Goal: Task Accomplishment & Management: Manage account settings

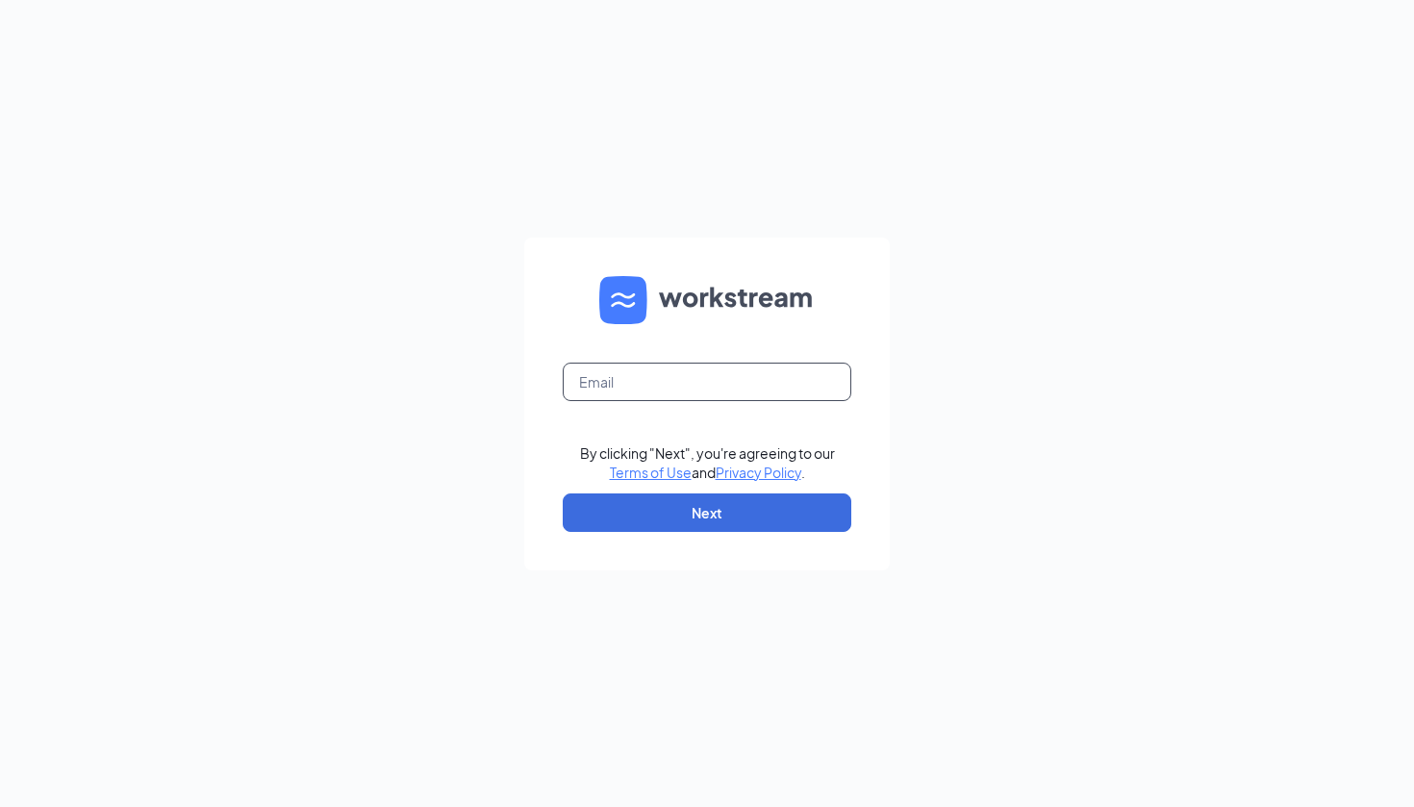
click at [618, 370] on input "text" at bounding box center [707, 382] width 289 height 38
type input "12"
type input "[EMAIL_ADDRESS][DOMAIN_NAME]"
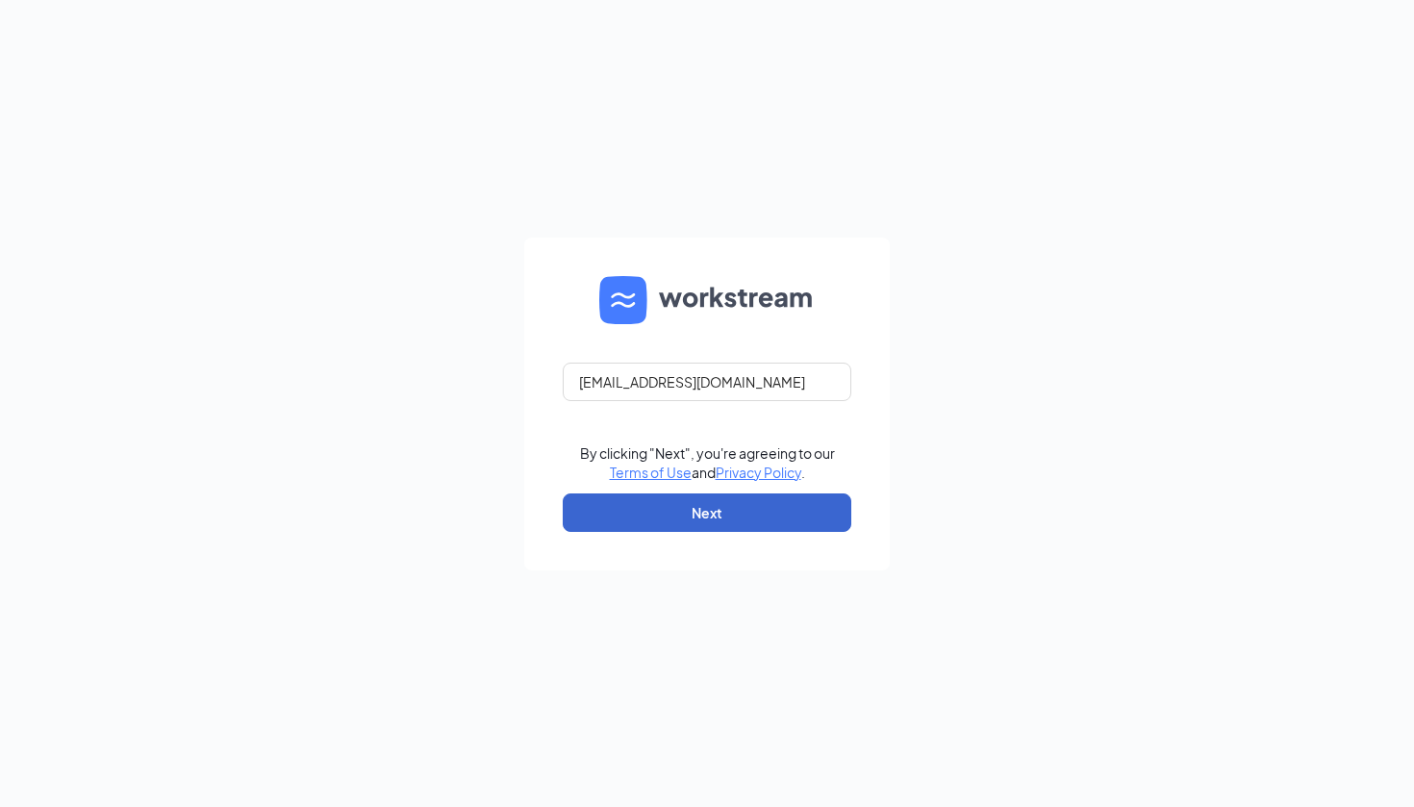
click at [703, 517] on button "Next" at bounding box center [707, 513] width 289 height 38
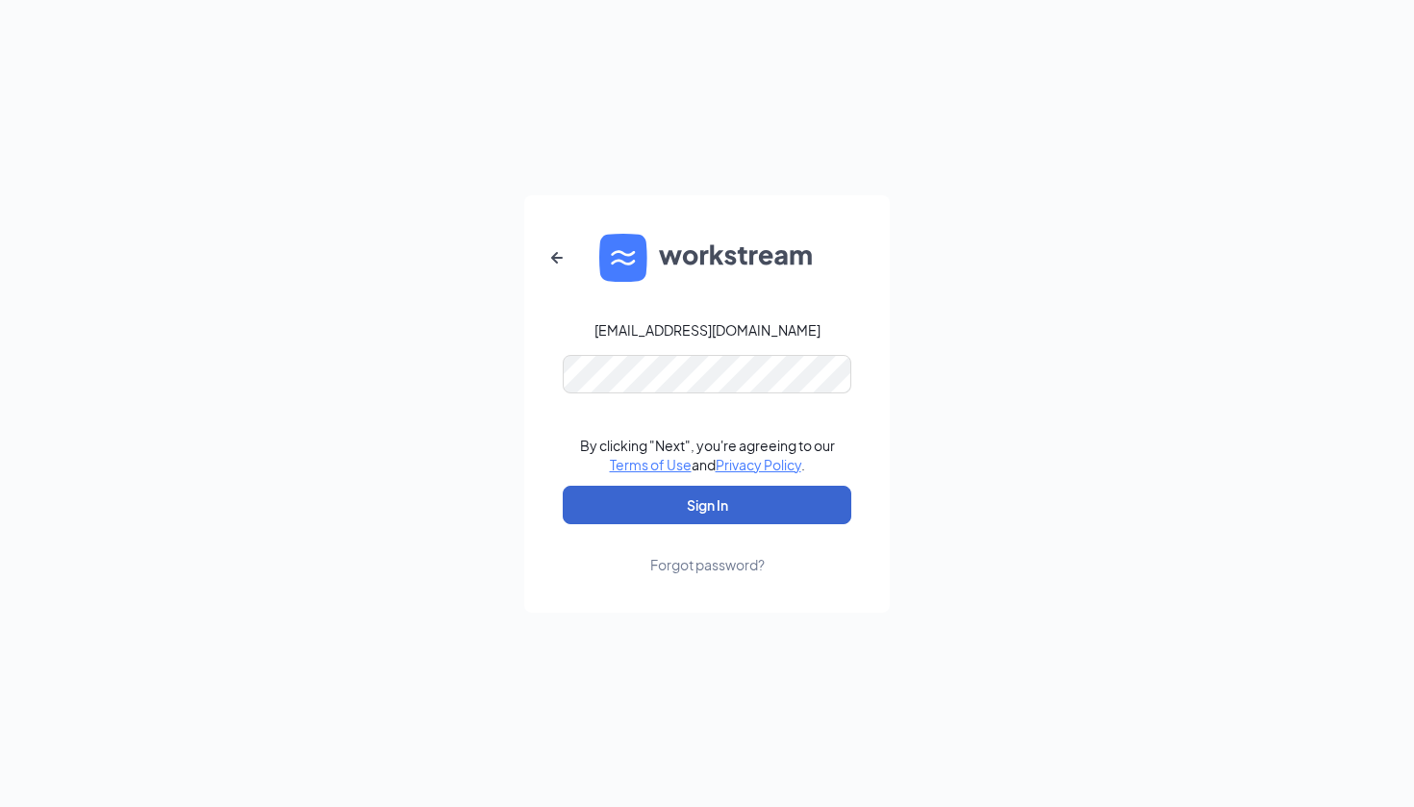
click at [707, 504] on button "Sign In" at bounding box center [707, 505] width 289 height 38
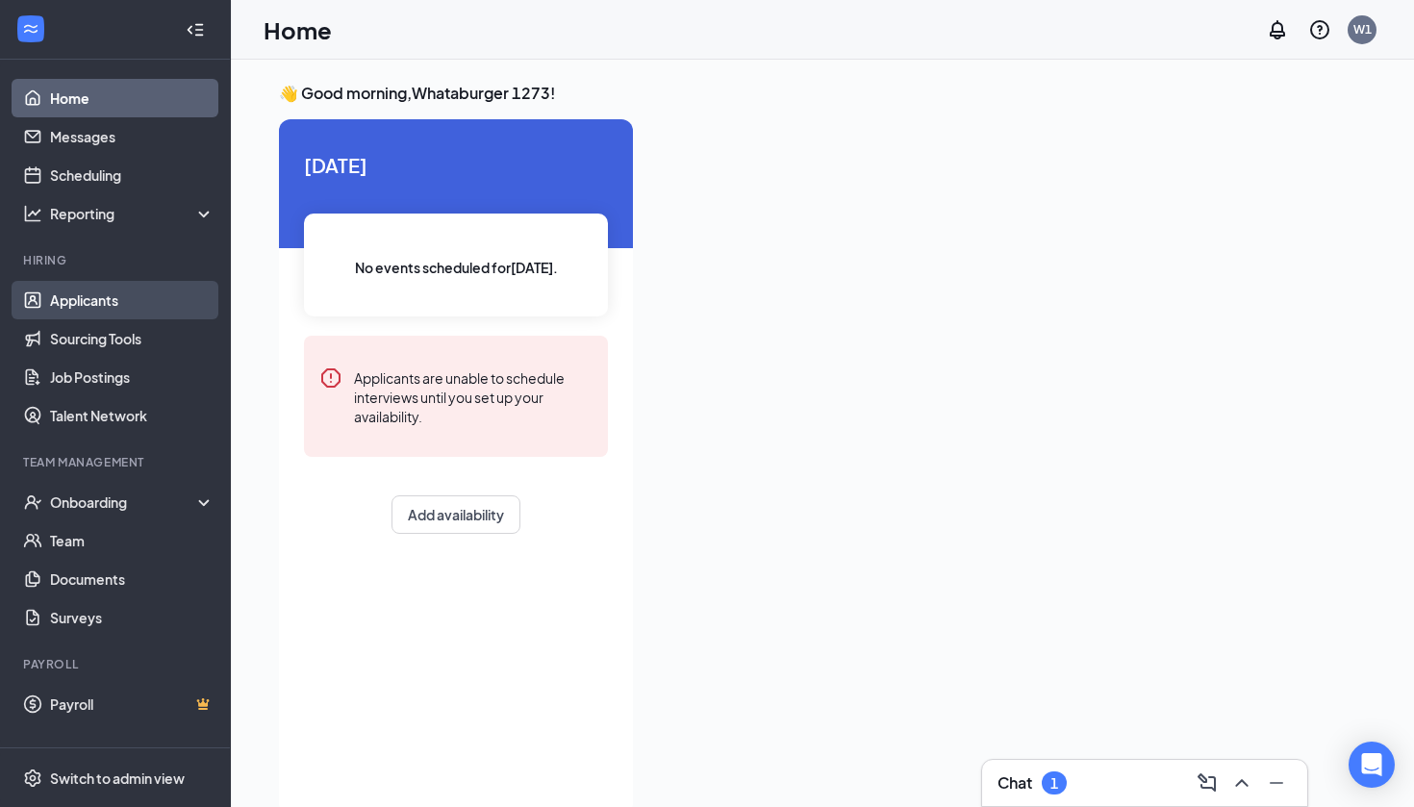
click at [108, 310] on link "Applicants" at bounding box center [132, 300] width 165 height 38
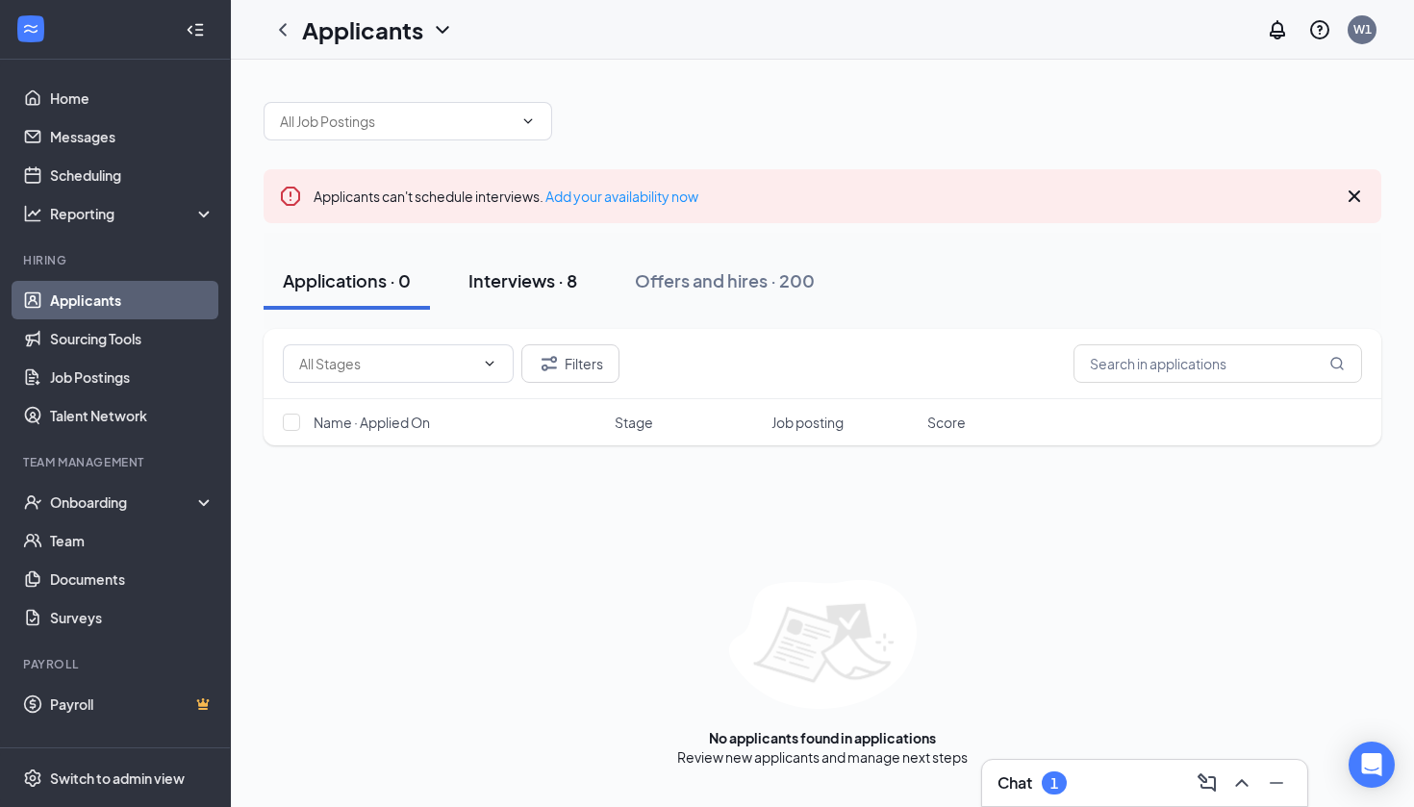
click at [509, 277] on div "Interviews · 8" at bounding box center [523, 280] width 109 height 24
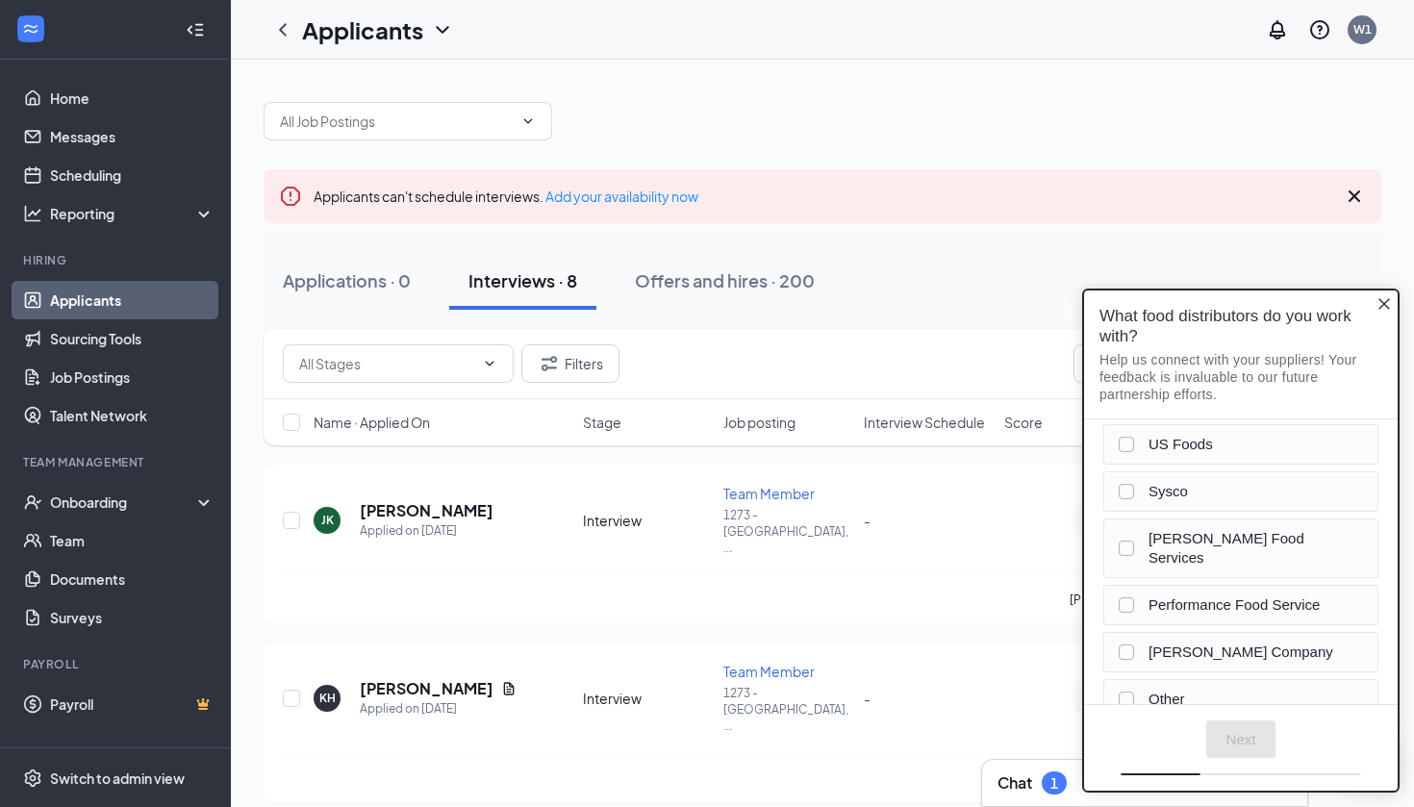
click at [1383, 300] on icon "Close button" at bounding box center [1384, 303] width 15 height 15
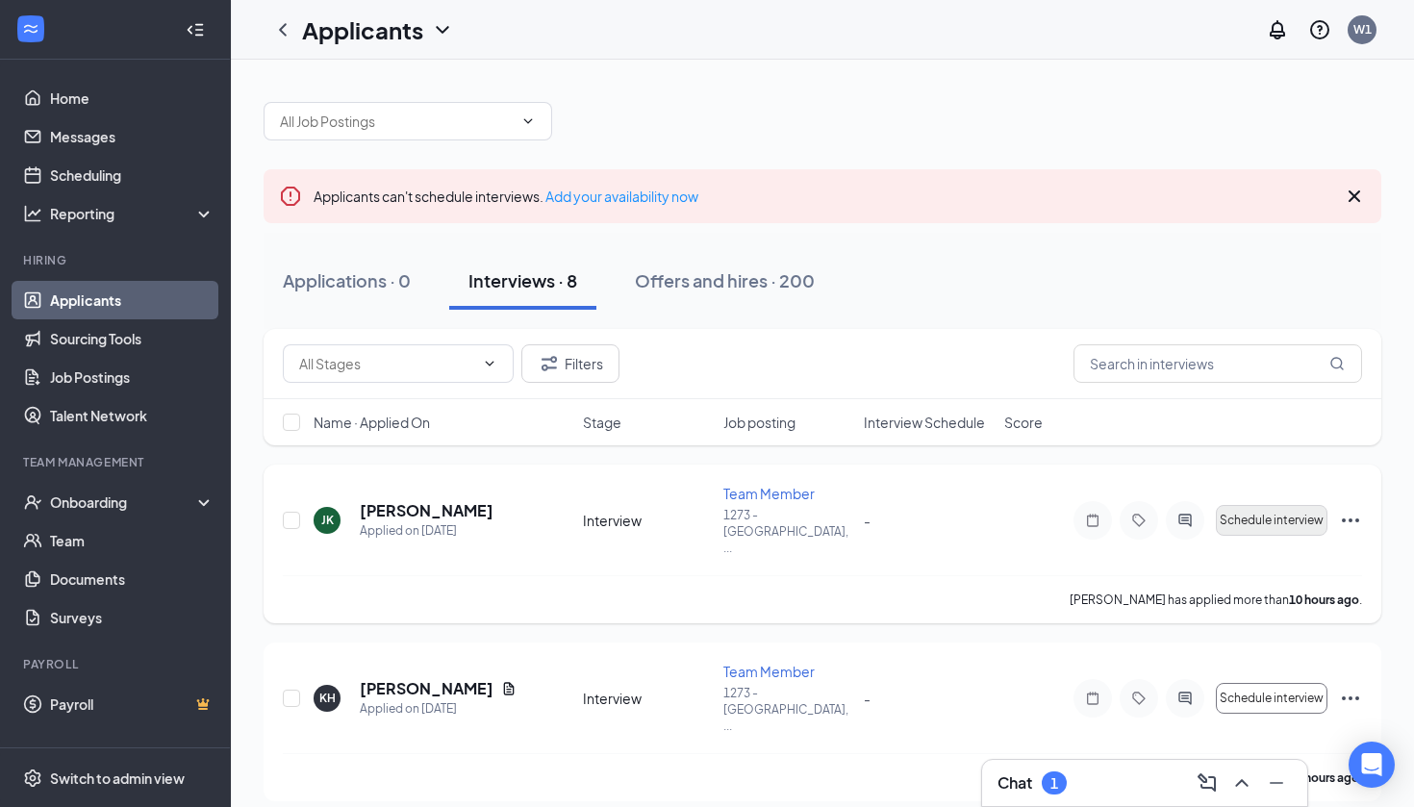
click at [1238, 514] on span "Schedule interview" at bounding box center [1272, 520] width 104 height 13
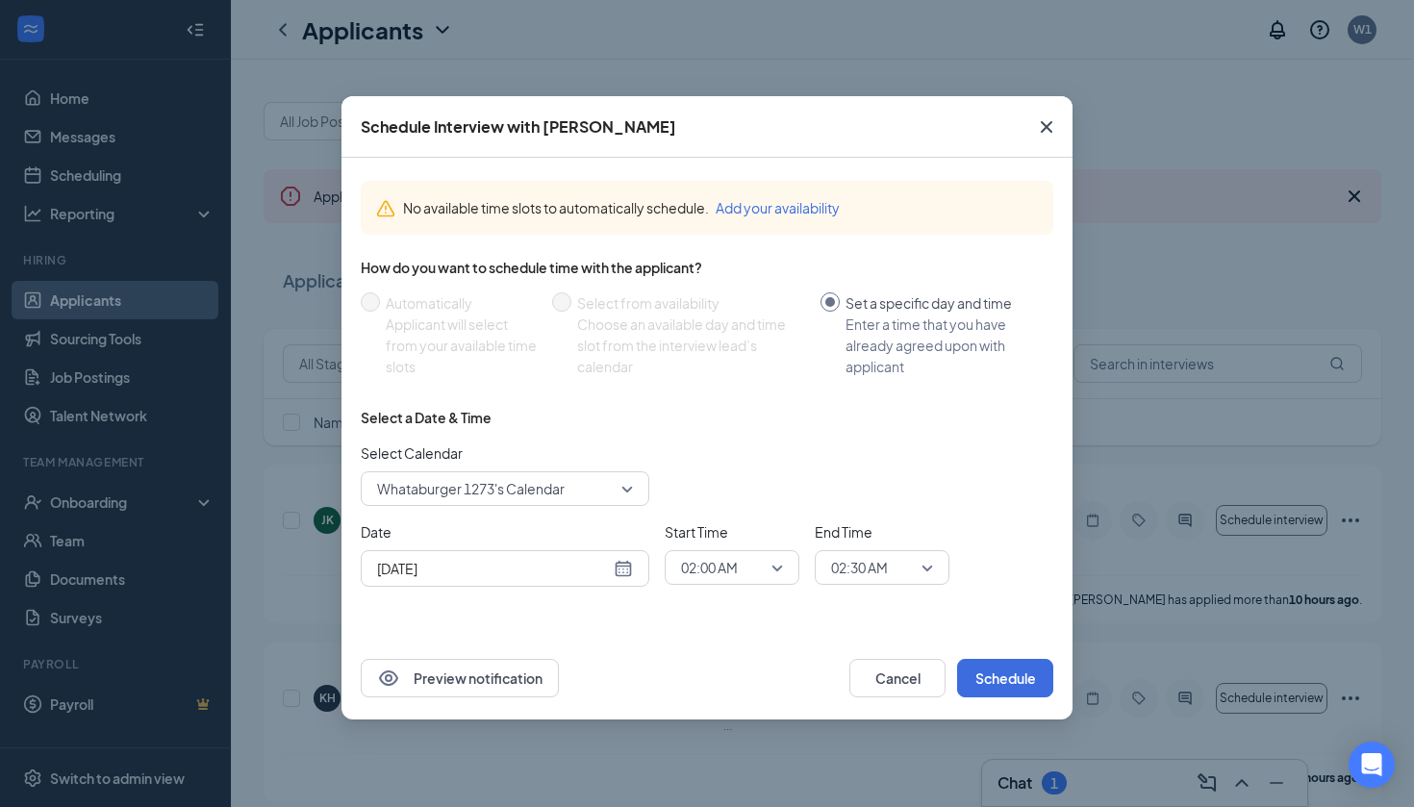
click at [627, 576] on div "Aug 26, 2025" at bounding box center [505, 568] width 256 height 21
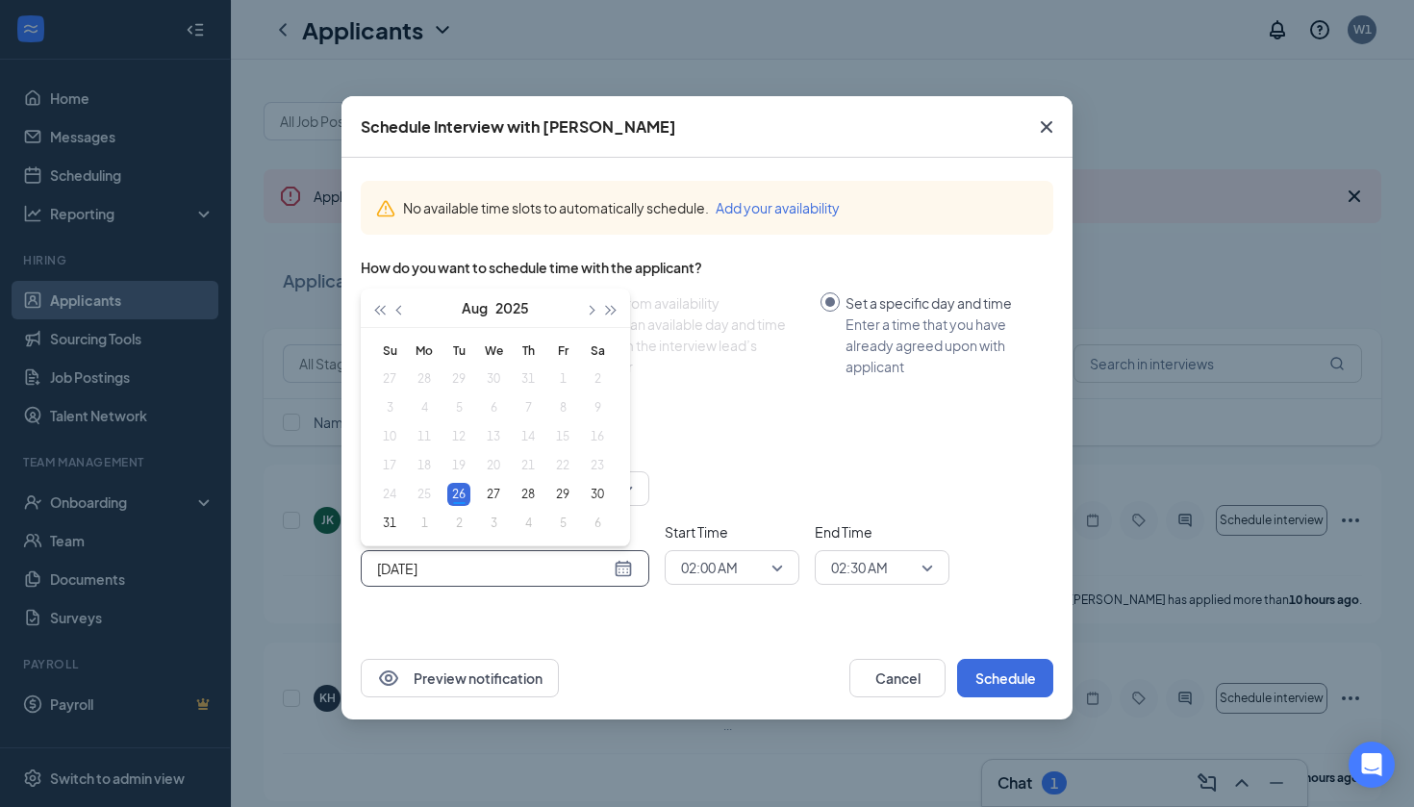
click at [627, 576] on div "Aug 26, 2025" at bounding box center [505, 568] width 256 height 21
click at [783, 578] on div "02:00 AM" at bounding box center [732, 567] width 135 height 35
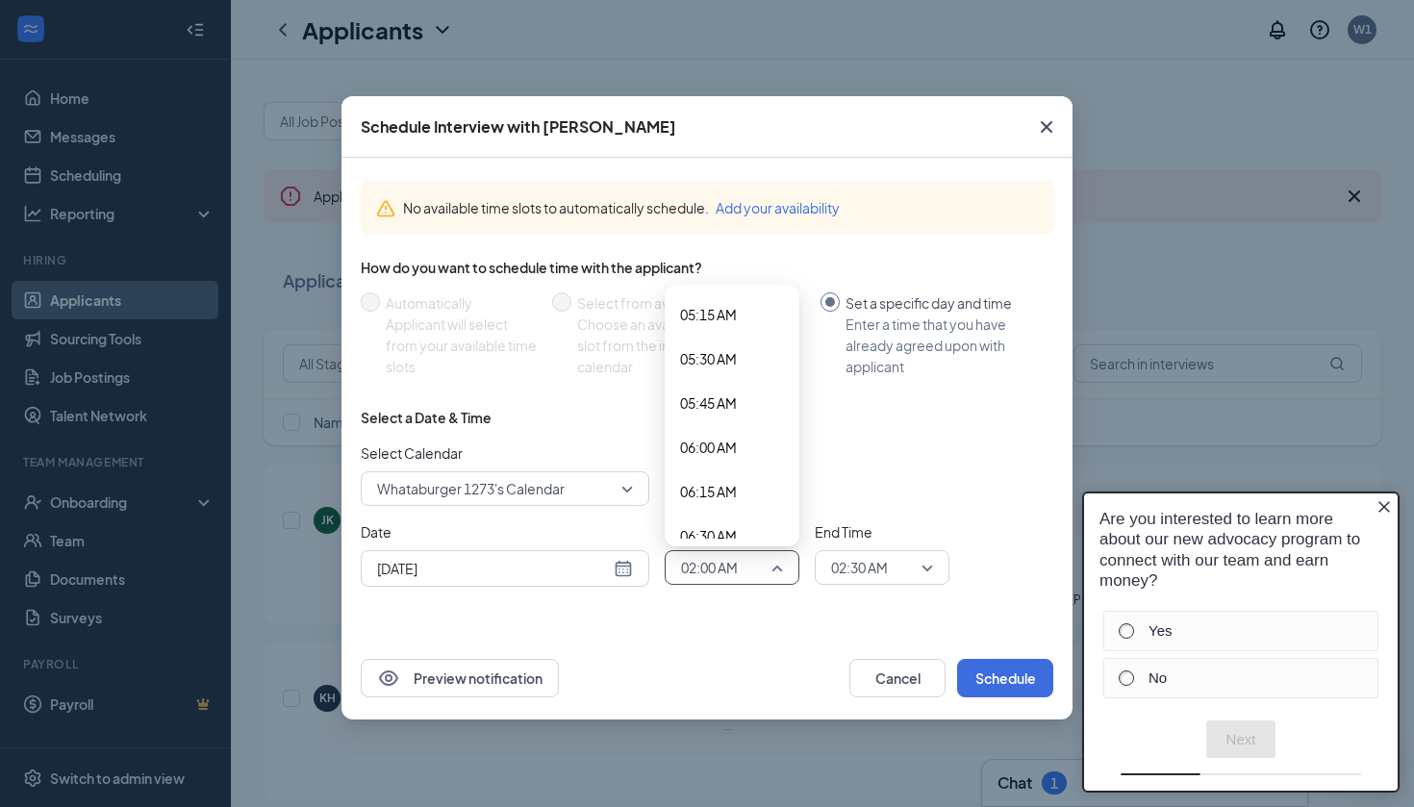
scroll to position [1034, 0]
click at [934, 483] on div "Select Calendar Whataburger 1273's Calendar" at bounding box center [707, 475] width 693 height 64
click at [894, 691] on button "Cancel" at bounding box center [898, 678] width 96 height 38
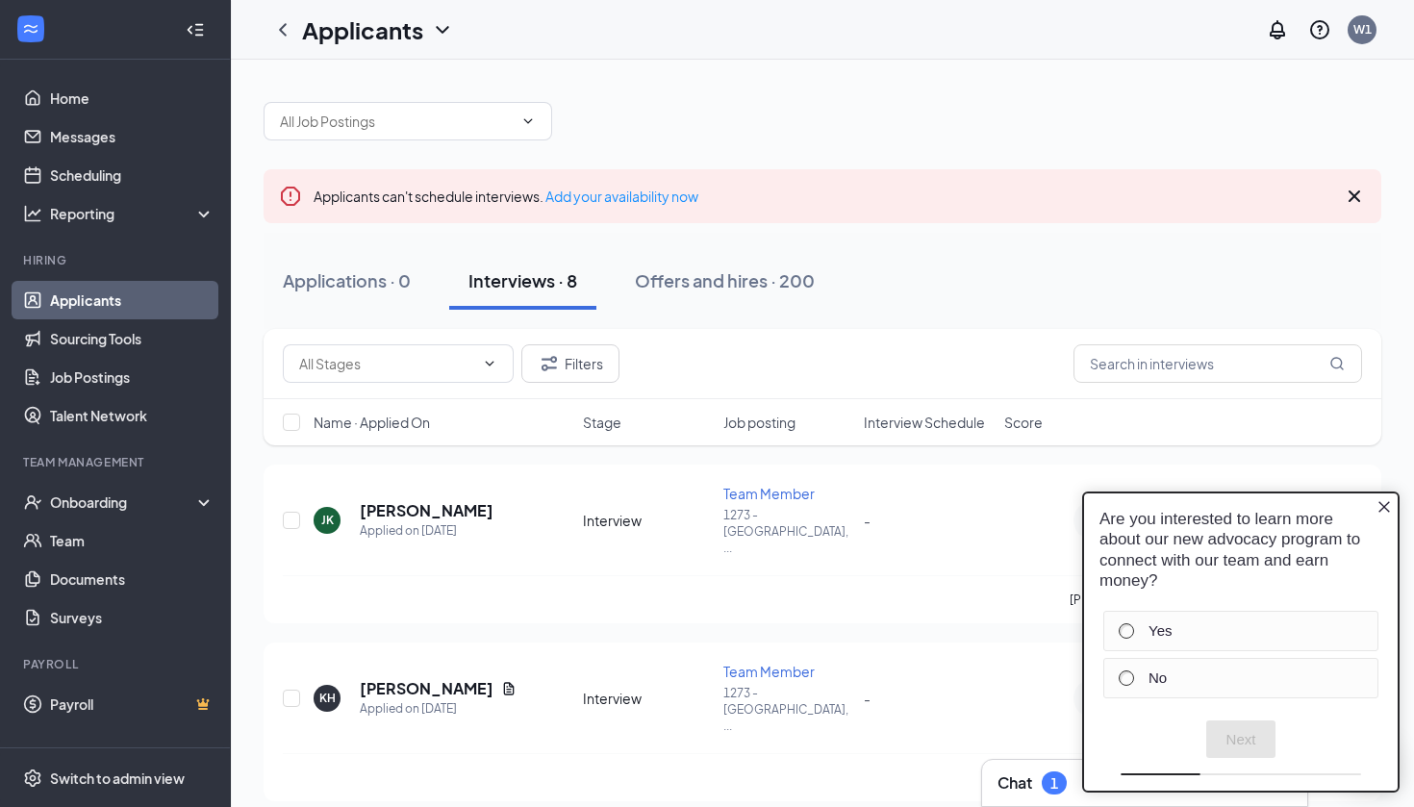
click at [1377, 515] on icon "Close button" at bounding box center [1384, 506] width 15 height 15
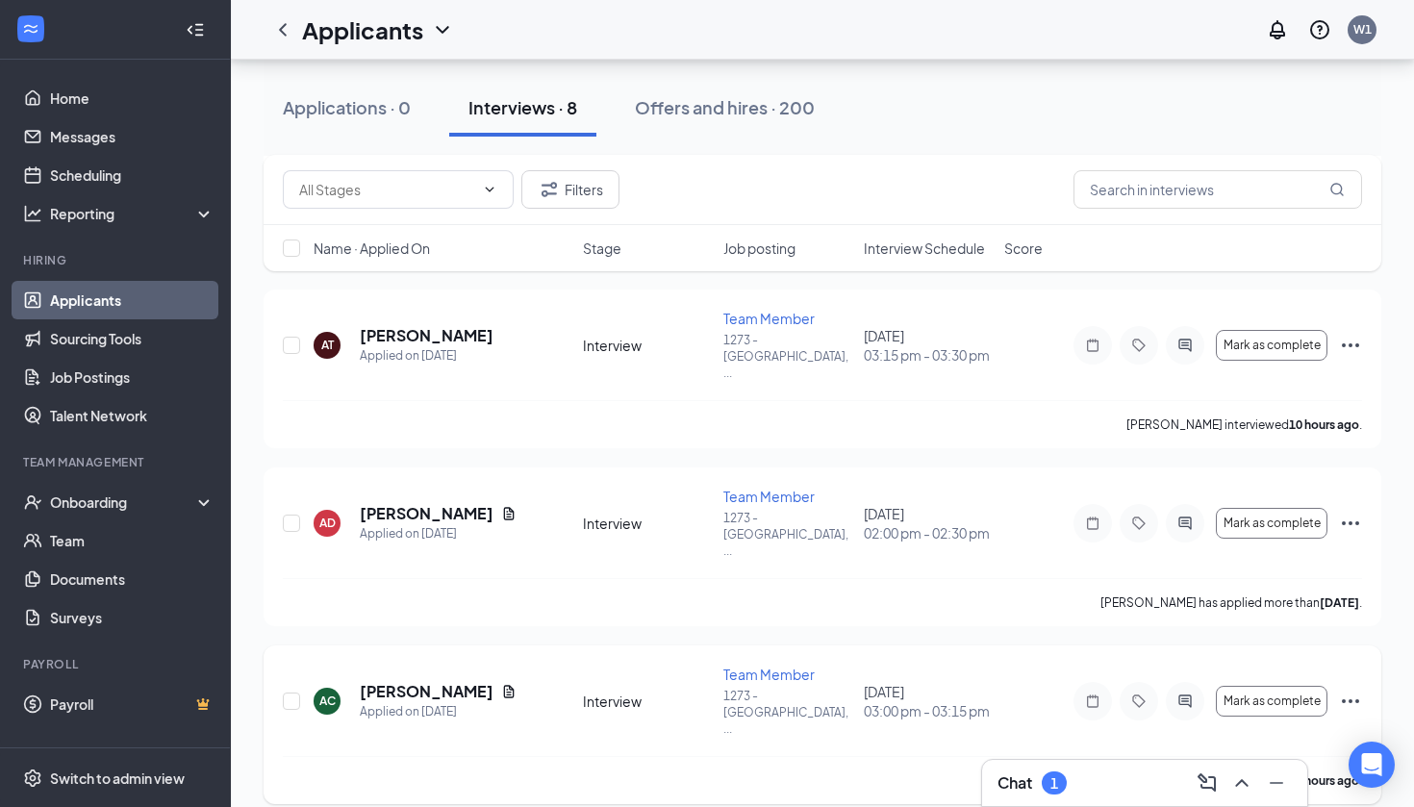
scroll to position [712, 0]
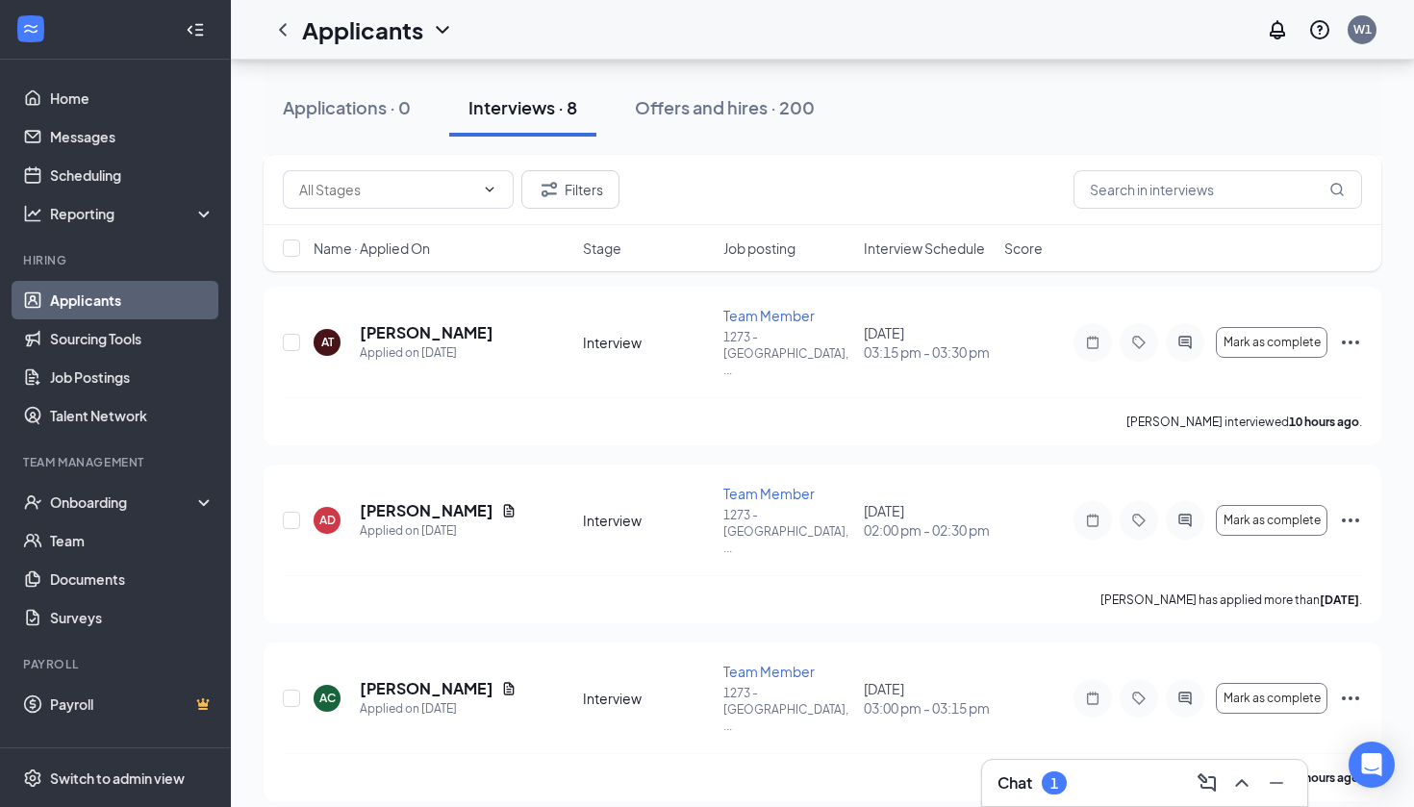
click at [1059, 799] on div "Chat 1" at bounding box center [1144, 783] width 325 height 46
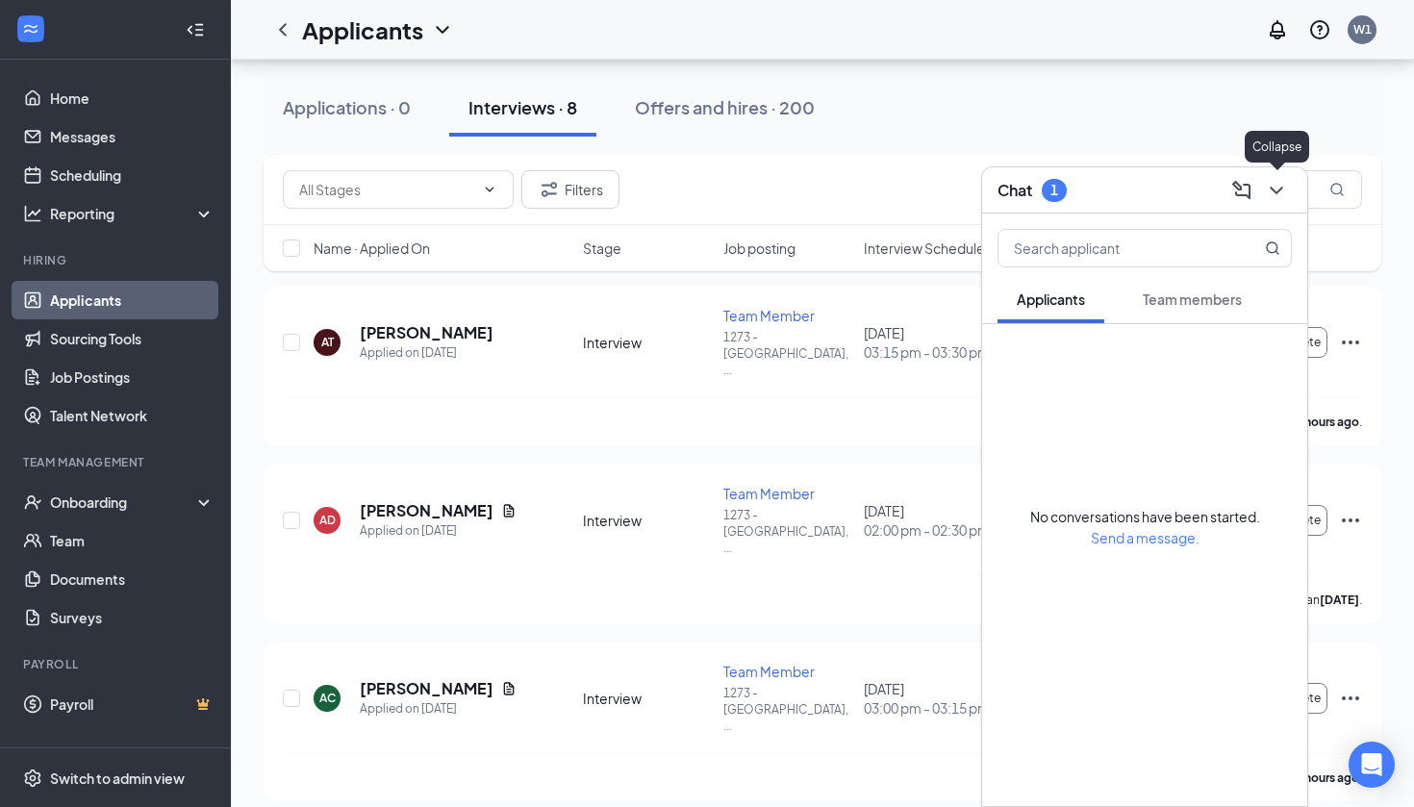
click at [1268, 188] on icon "ChevronDown" at bounding box center [1276, 190] width 23 height 23
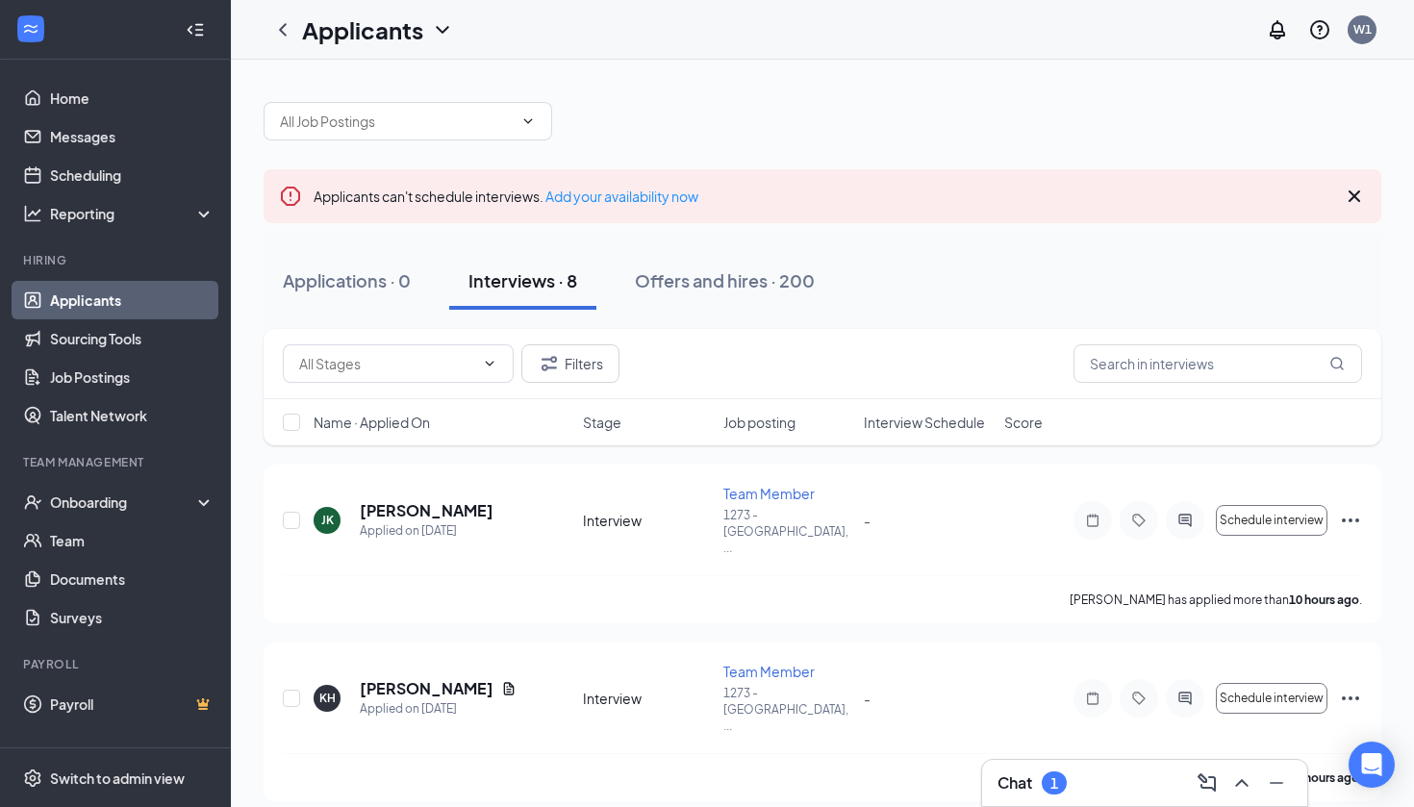
scroll to position [0, 0]
